Goal: Transaction & Acquisition: Obtain resource

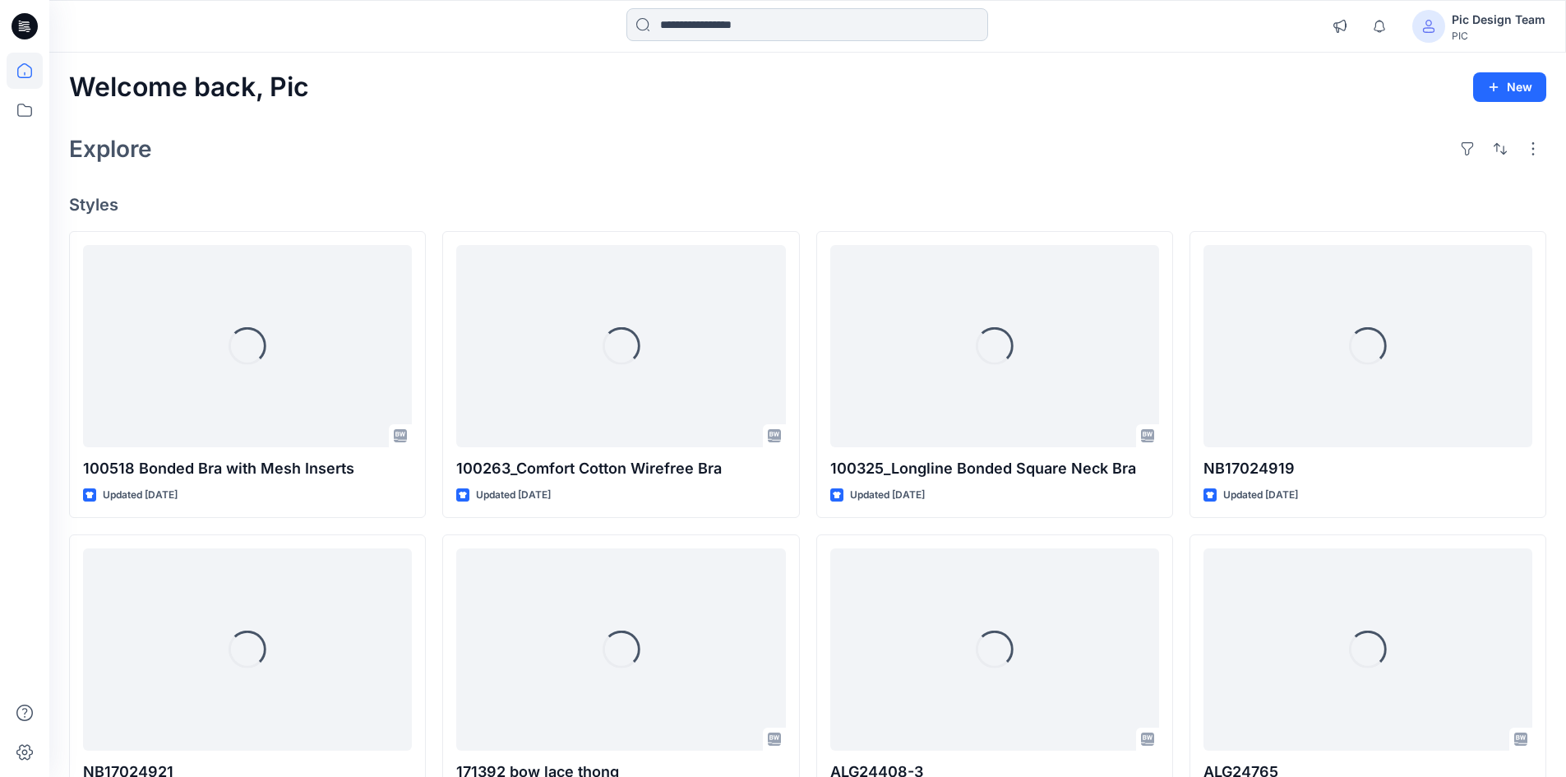
click at [800, 36] on input at bounding box center [807, 24] width 362 height 33
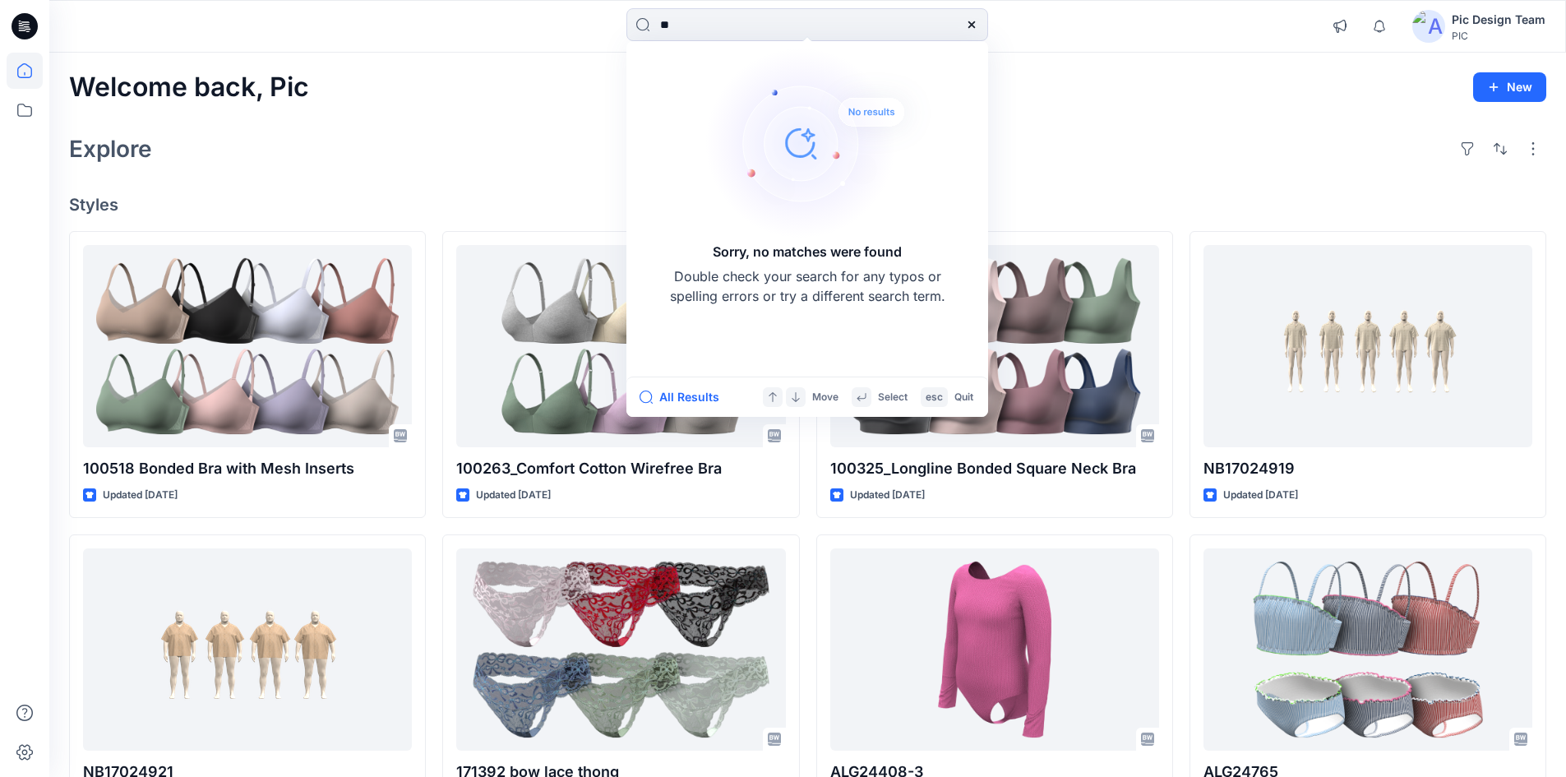
type input "*"
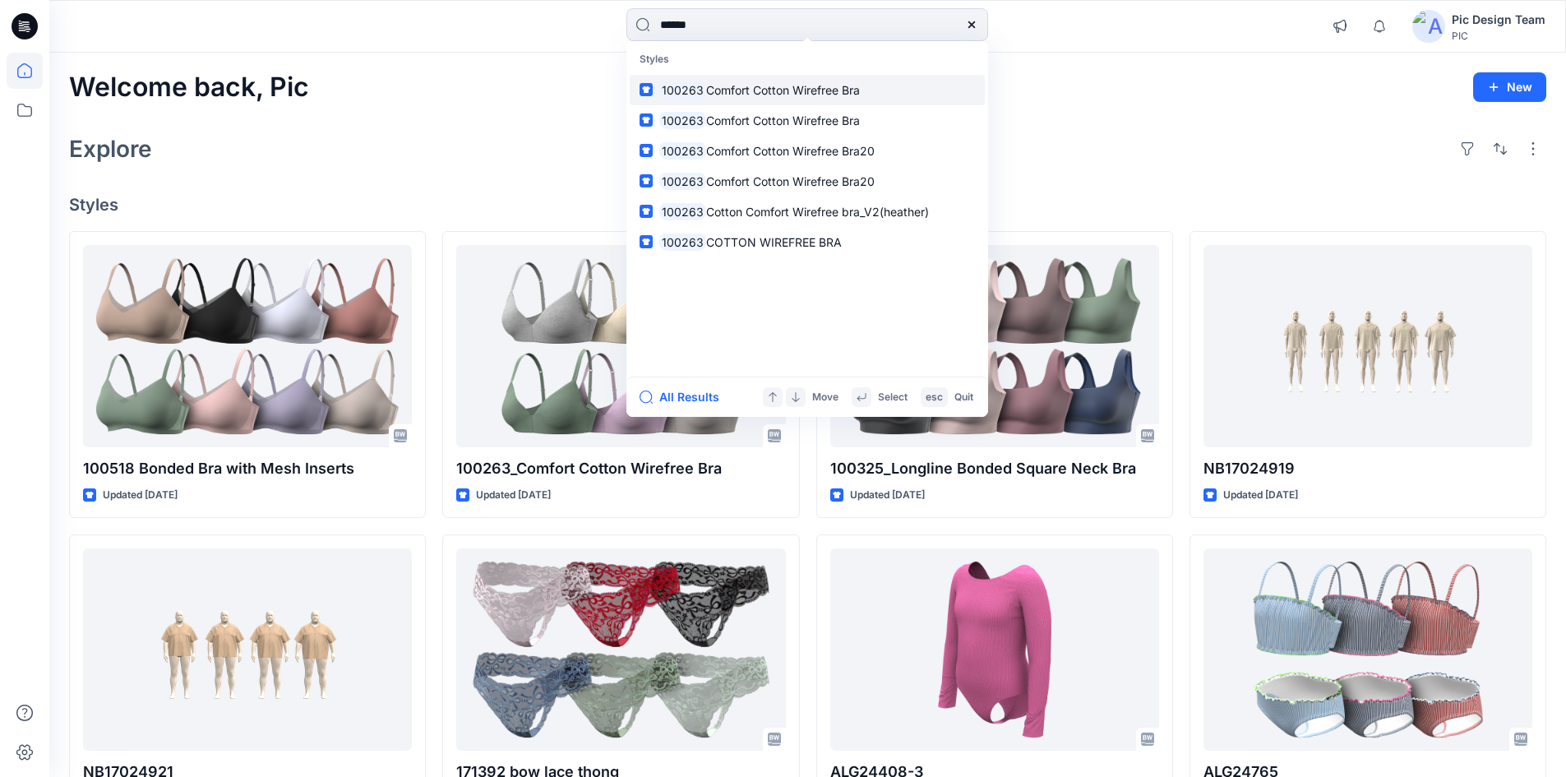
type input "******"
click at [729, 97] on p "100263 Comfort Cotton Wirefree Bra" at bounding box center [759, 89] width 201 height 17
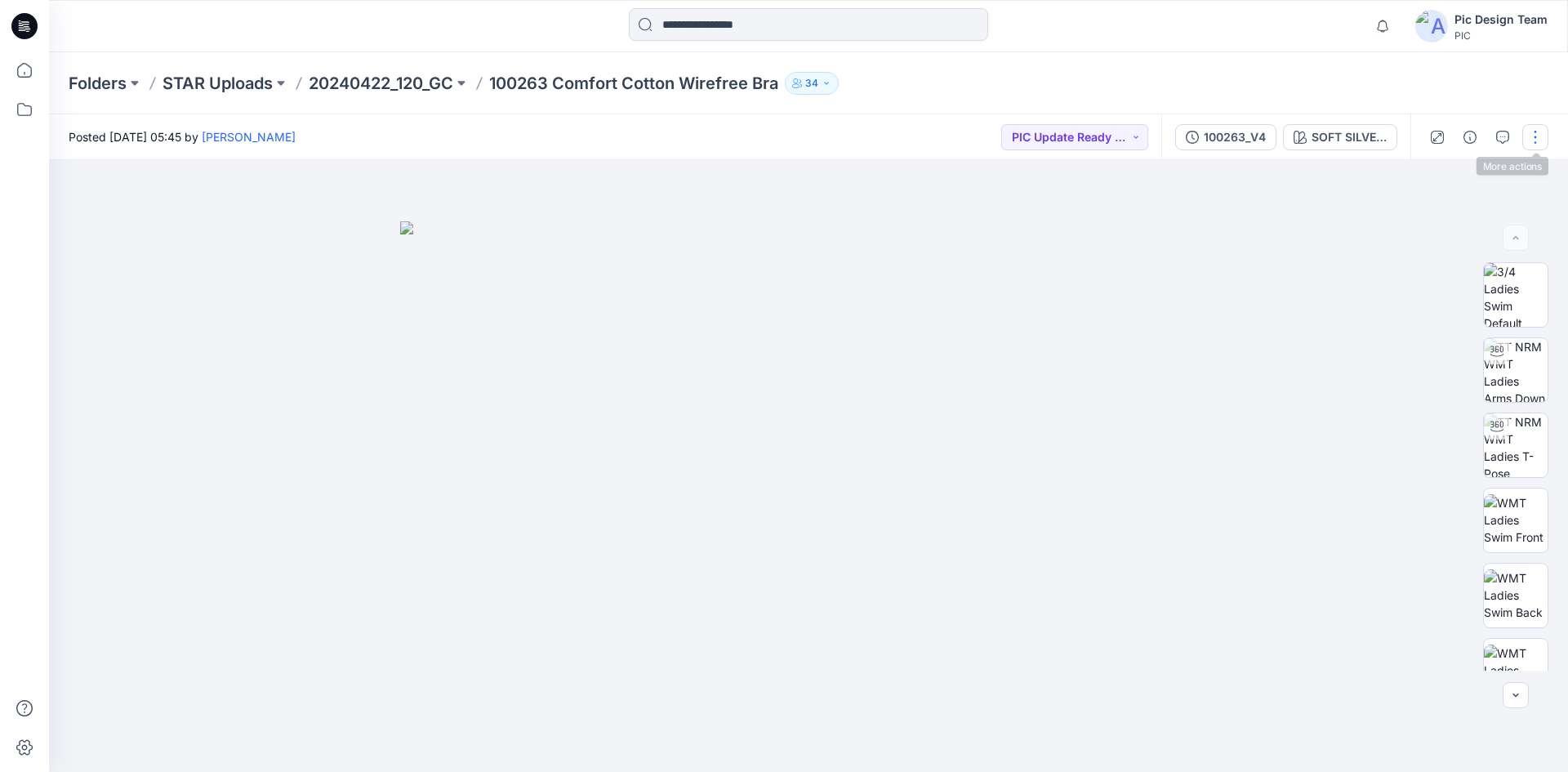
click at [1534, 131] on button "button" at bounding box center [1535, 137] width 26 height 26
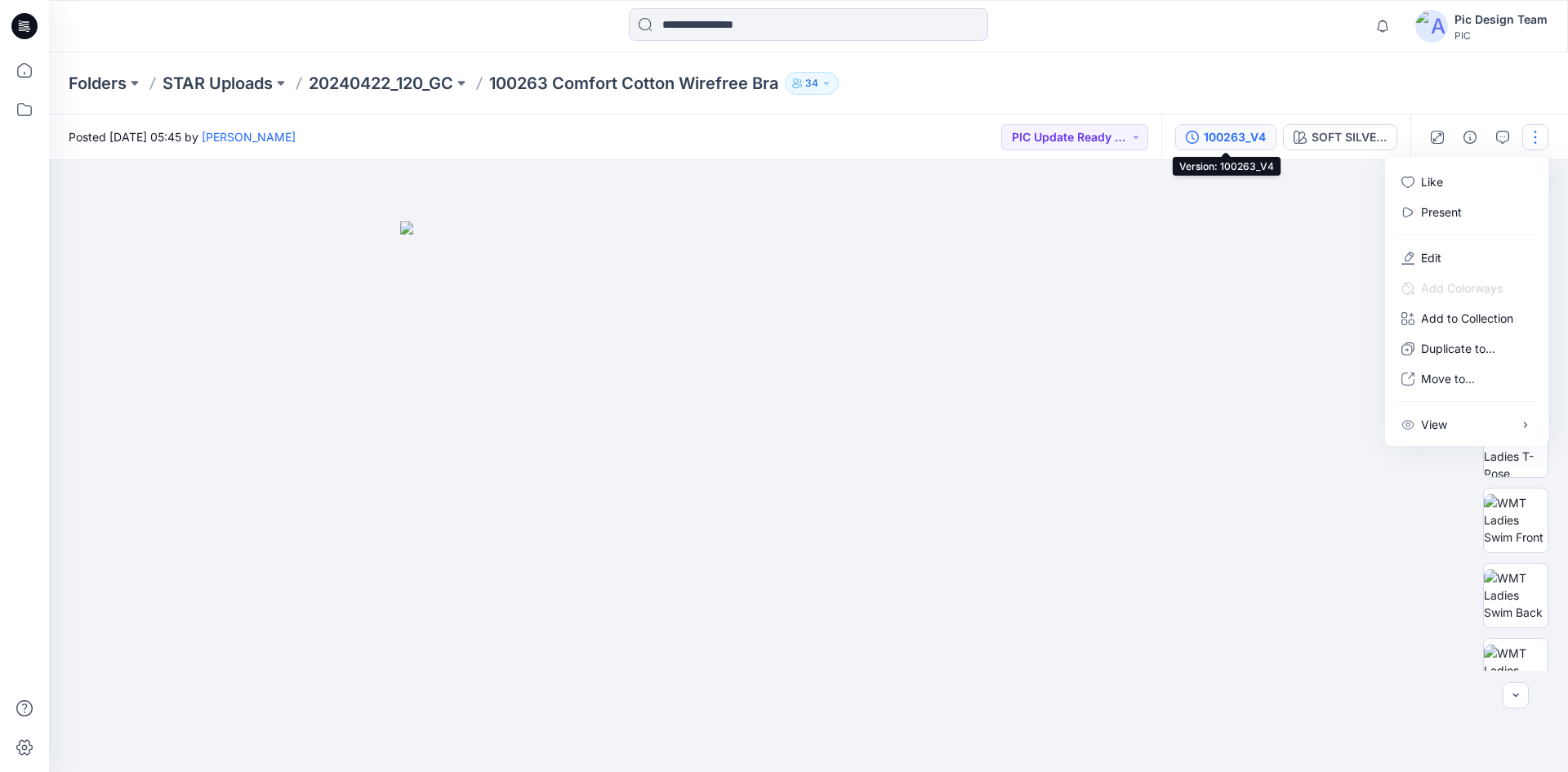
click at [1247, 132] on div "100263_V4" at bounding box center [1235, 137] width 62 height 18
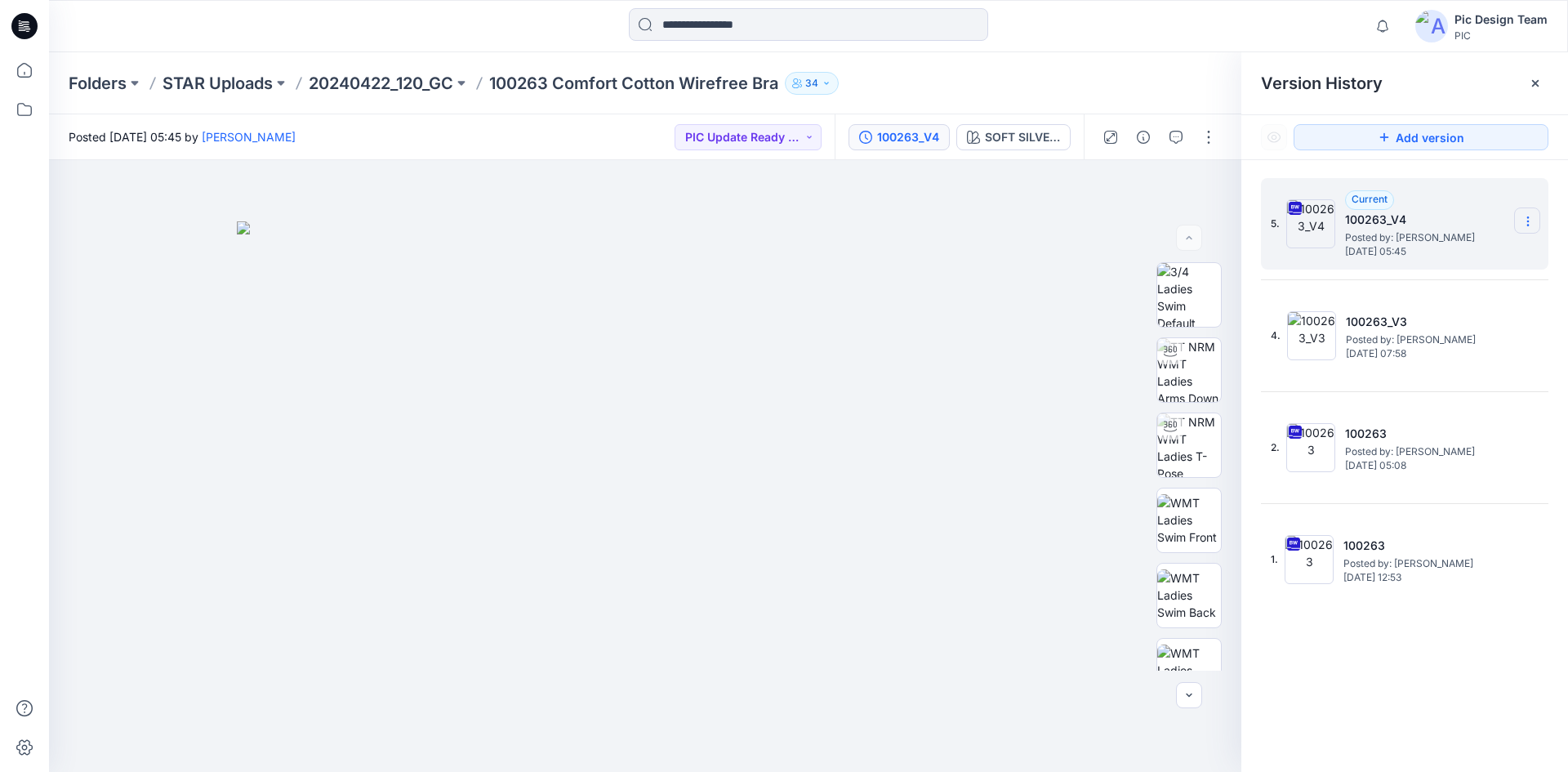
click at [1530, 217] on icon at bounding box center [1527, 221] width 13 height 13
click at [1445, 256] on span "Download Source BW File" at bounding box center [1446, 253] width 137 height 20
